Goal: Transaction & Acquisition: Purchase product/service

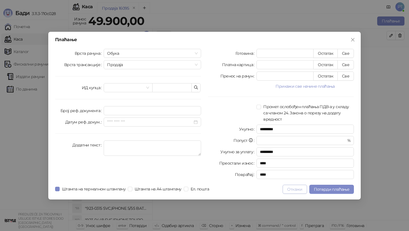
click at [293, 190] on button "Откажи" at bounding box center [295, 189] width 24 height 9
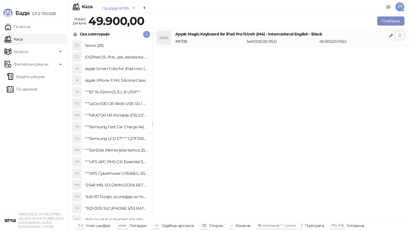
click at [399, 36] on icon "button" at bounding box center [400, 35] width 5 height 5
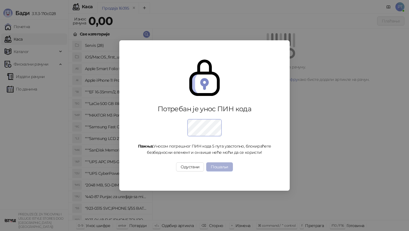
click at [221, 169] on button "Пошаљи" at bounding box center [219, 167] width 26 height 9
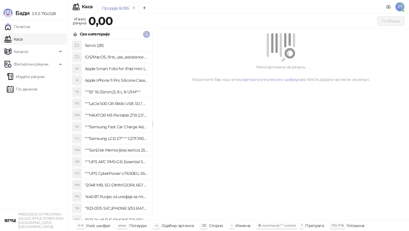
click at [148, 34] on icon "button" at bounding box center [146, 34] width 5 height 5
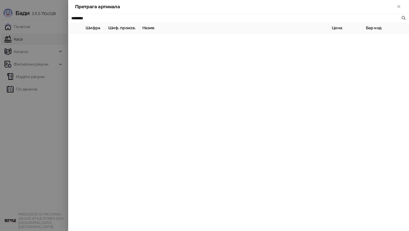
paste input "*"
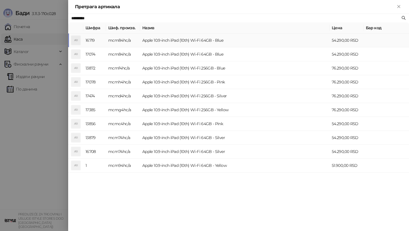
type input "*********"
click at [111, 40] on td "mcm84hc/a" at bounding box center [123, 41] width 34 height 14
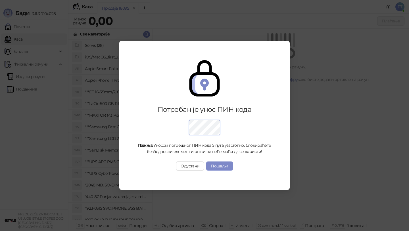
click at [225, 130] on div at bounding box center [204, 126] width 139 height 19
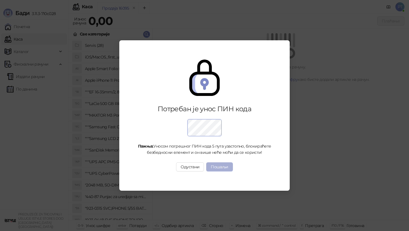
click at [215, 167] on button "Пошаљи" at bounding box center [219, 167] width 26 height 9
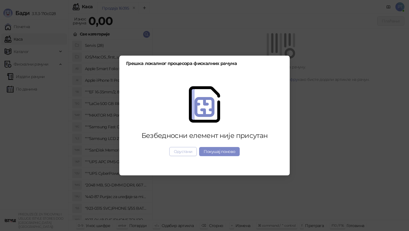
click at [181, 152] on button "Одустани" at bounding box center [183, 151] width 28 height 9
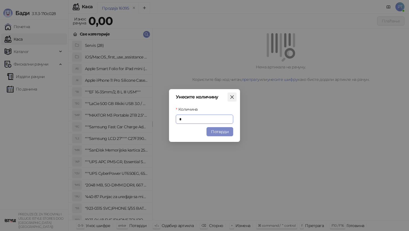
click at [234, 97] on icon "close" at bounding box center [232, 97] width 5 height 5
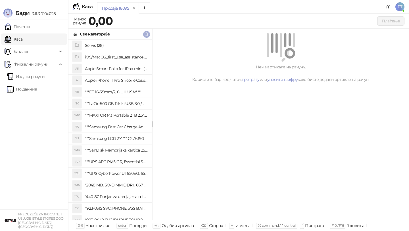
click at [147, 34] on icon "button" at bounding box center [146, 34] width 5 height 5
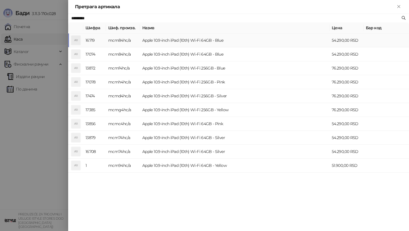
click at [151, 39] on td "Apple 10.9-inch iPad (10th) Wi-Fi 64GB - Blue" at bounding box center [235, 41] width 190 height 14
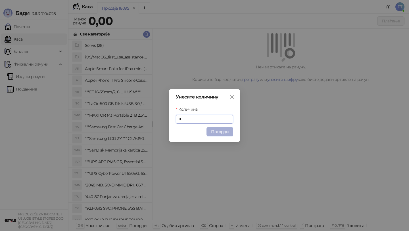
click at [222, 134] on button "Потврди" at bounding box center [220, 131] width 27 height 9
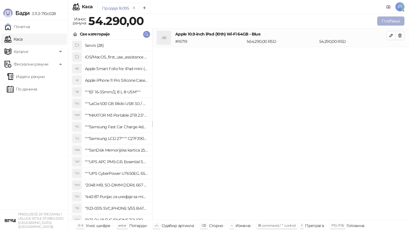
click at [389, 21] on button "Плаћање" at bounding box center [390, 20] width 27 height 9
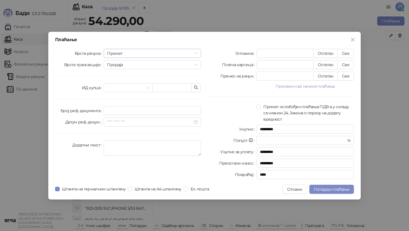
click at [127, 53] on span "Промет" at bounding box center [152, 53] width 91 height 9
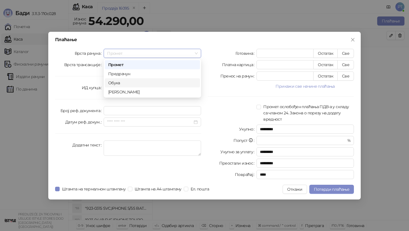
click at [125, 84] on div "Обука" at bounding box center [152, 83] width 88 height 6
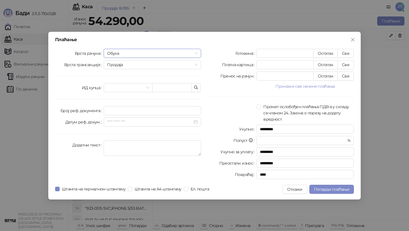
click at [355, 65] on div "Готовина * Остатак Све Платна картица * Остатак Све Пренос на рачун * Остатак С…" at bounding box center [281, 115] width 153 height 133
click at [340, 64] on button "Све" at bounding box center [346, 64] width 16 height 9
type input "*****"
type input "****"
click at [346, 189] on span "Потврди плаћање" at bounding box center [332, 189] width 36 height 5
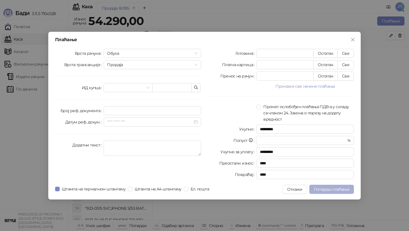
click at [334, 189] on span "Потврди плаћање" at bounding box center [332, 189] width 36 height 5
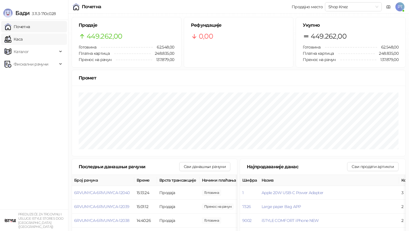
click at [22, 40] on link "Каса" at bounding box center [14, 39] width 18 height 11
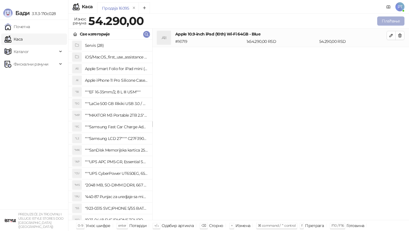
click at [390, 20] on button "Плаћање" at bounding box center [390, 20] width 27 height 9
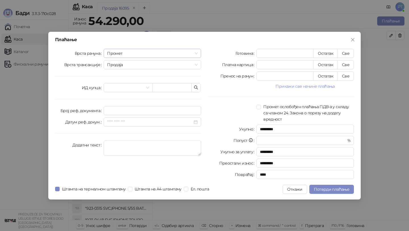
click at [138, 51] on span "Промет" at bounding box center [152, 53] width 91 height 9
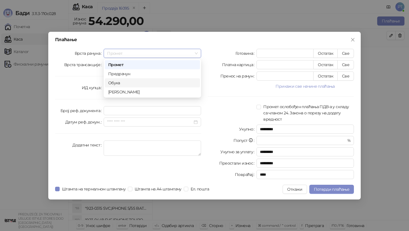
click at [138, 82] on div "Обука" at bounding box center [152, 83] width 88 height 6
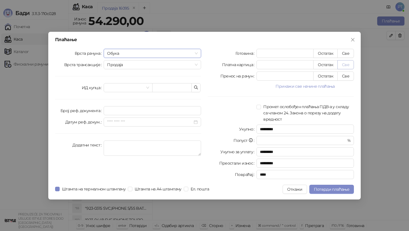
click at [349, 64] on button "Све" at bounding box center [346, 64] width 16 height 9
type input "*****"
type input "****"
click at [326, 192] on button "Потврди плаћање" at bounding box center [332, 189] width 45 height 9
